Goal: Information Seeking & Learning: Learn about a topic

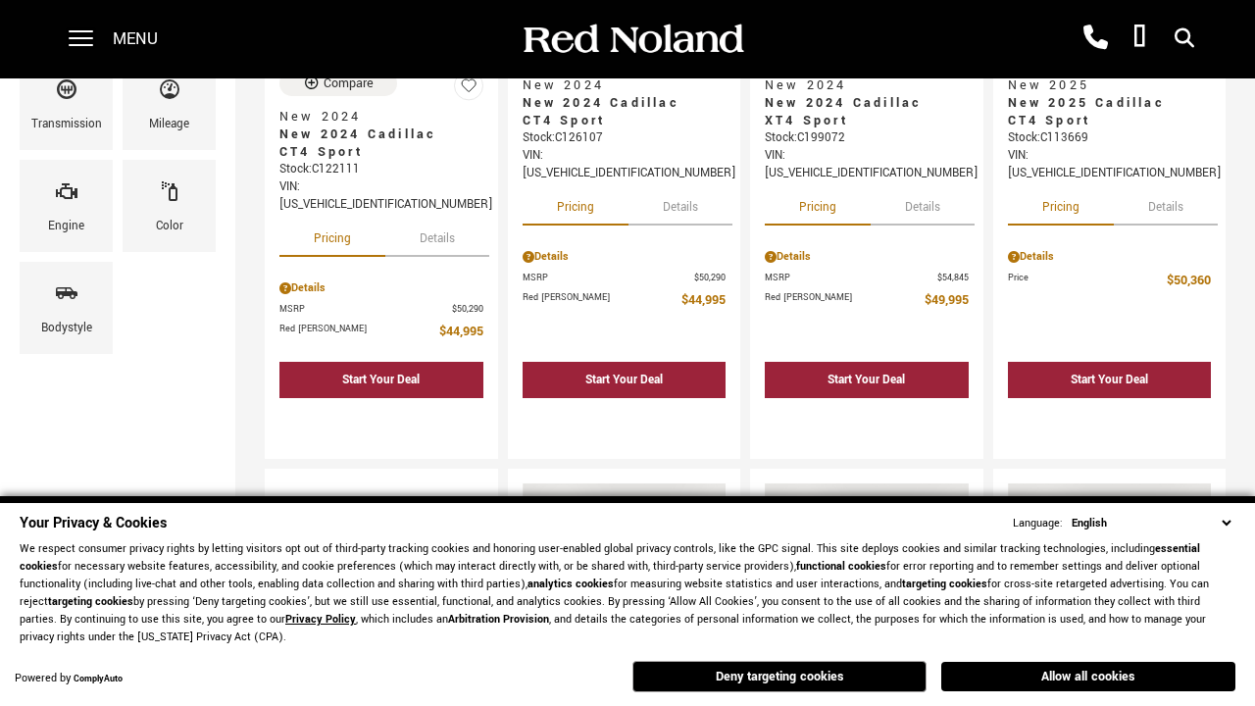
scroll to position [43, 0]
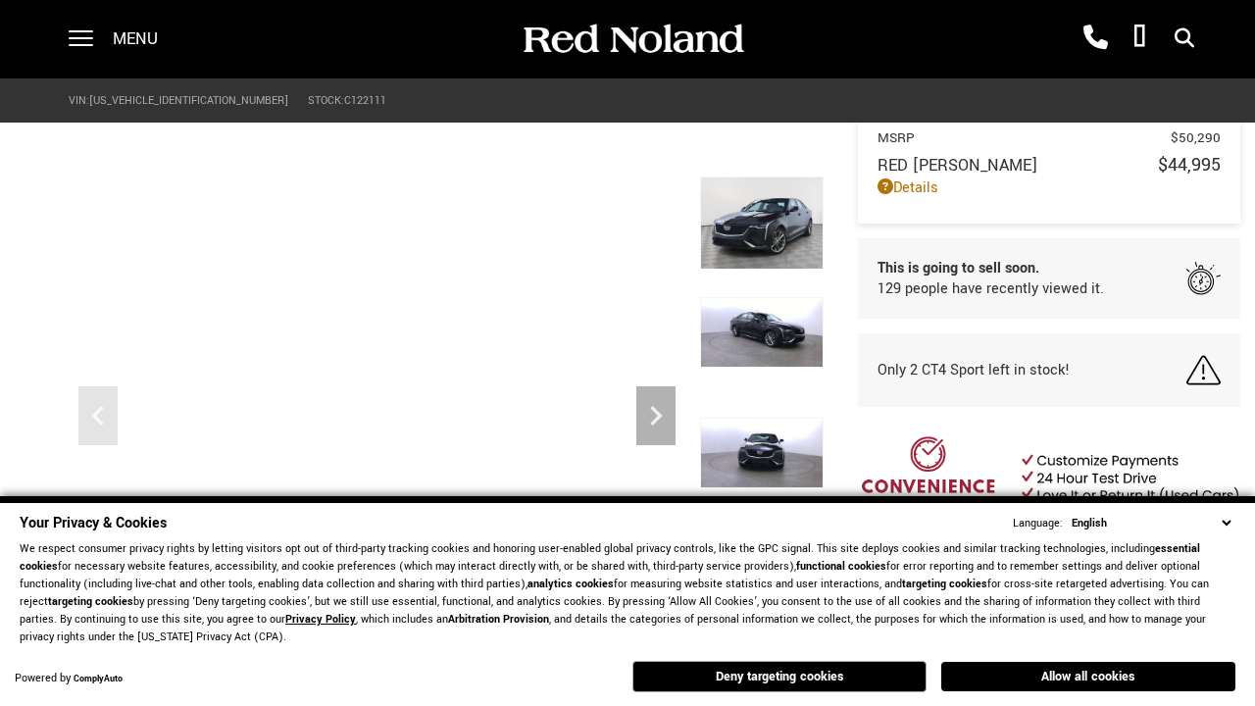
scroll to position [913, 0]
